Goal: Check status

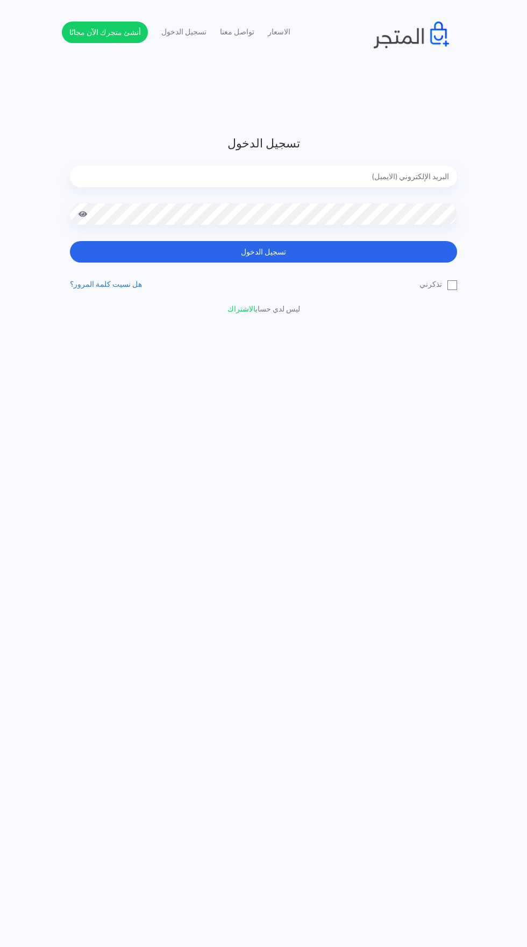
type input "noha_mae86@yahoo.com"
click at [70, 241] on button "تسجيل الدخول" at bounding box center [263, 252] width 387 height 22
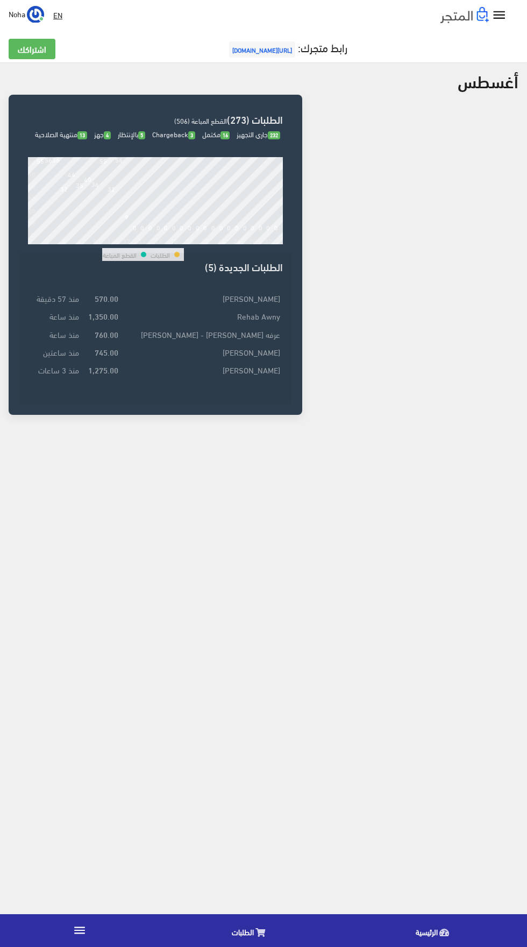
click at [241, 936] on span "الطلبات" at bounding box center [243, 931] width 22 height 13
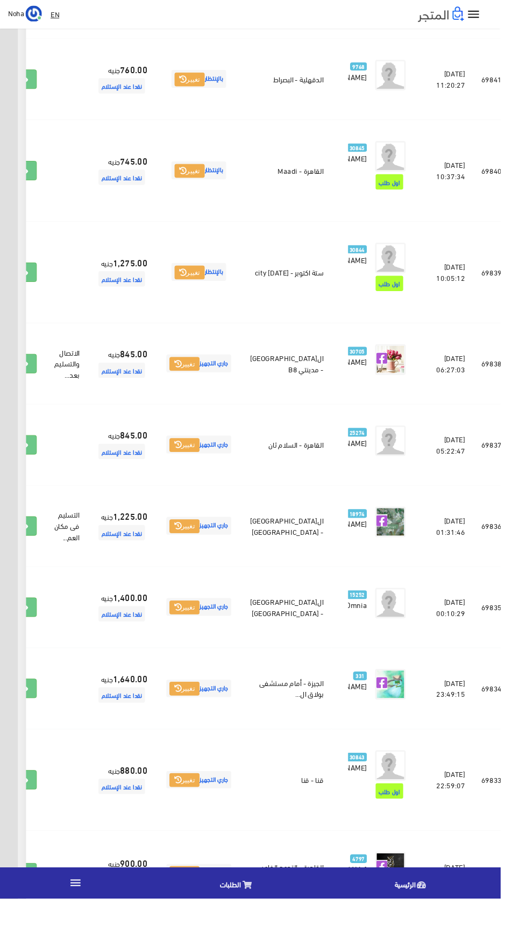
scroll to position [454, -28]
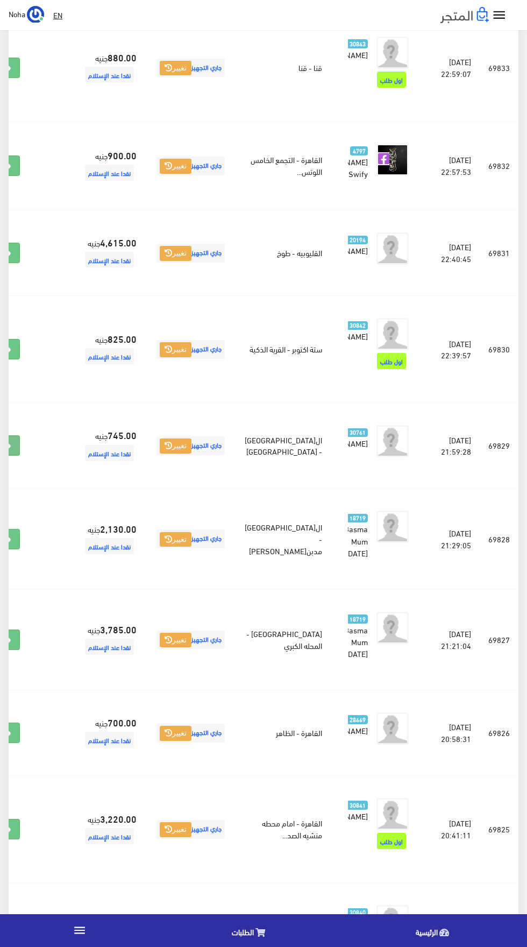
click at [20, 456] on link at bounding box center [6, 445] width 28 height 20
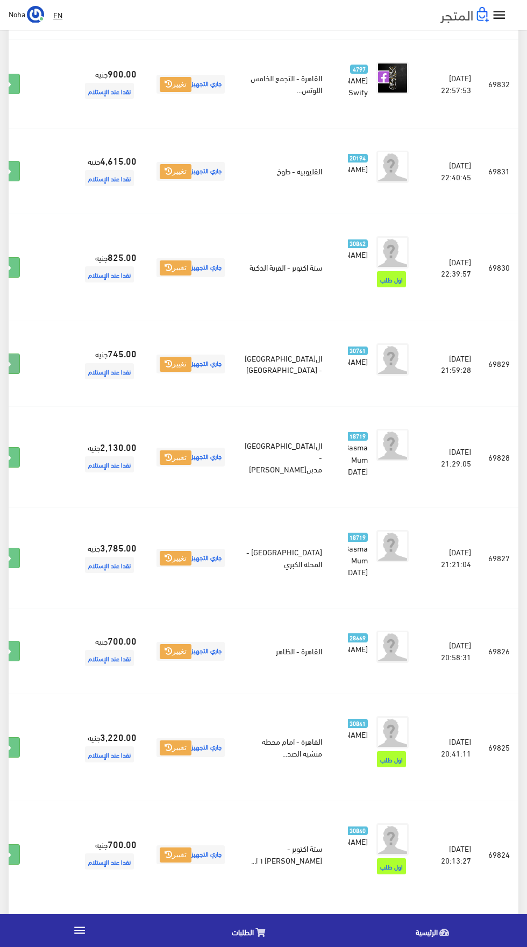
scroll to position [1288, 0]
